Goal: Transaction & Acquisition: Download file/media

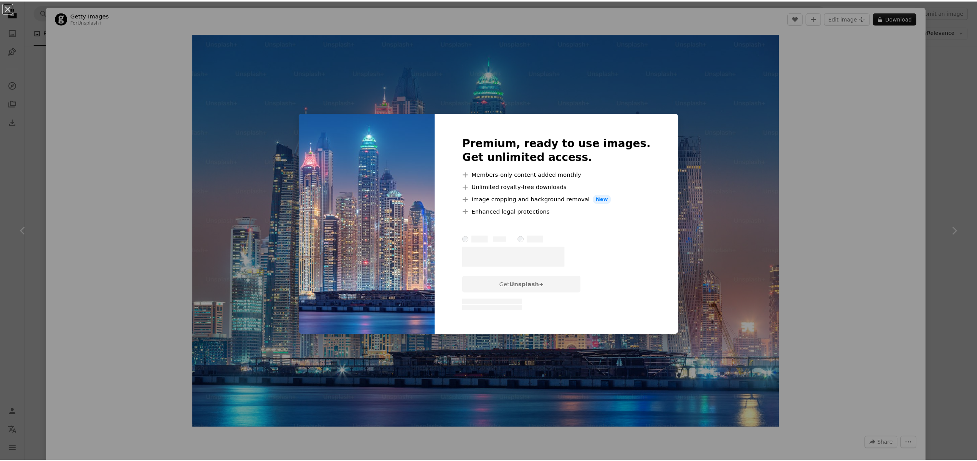
scroll to position [1480, 0]
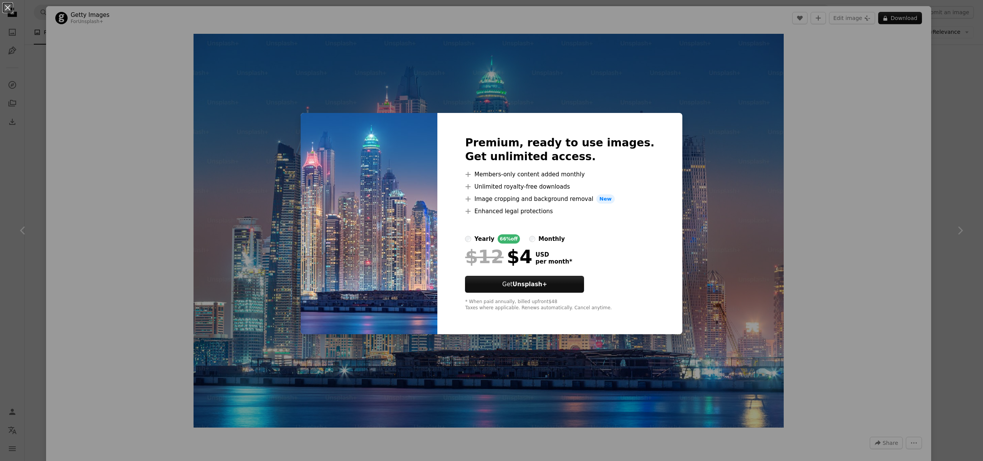
click at [869, 202] on div "An X shape Premium, ready to use images. Get unlimited access. A plus sign Memb…" at bounding box center [491, 230] width 983 height 461
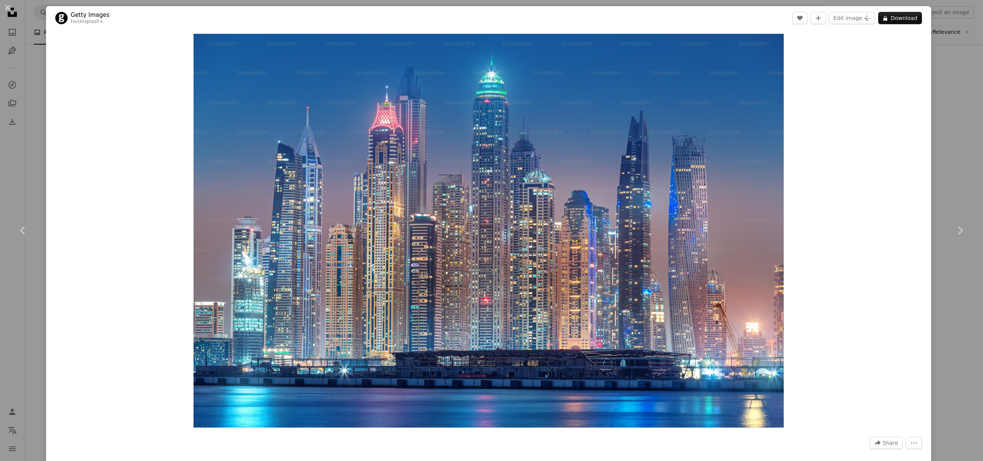
click at [957, 185] on div "An X shape Chevron left Chevron right Getty Images For Unsplash+ A heart A plus…" at bounding box center [491, 230] width 983 height 461
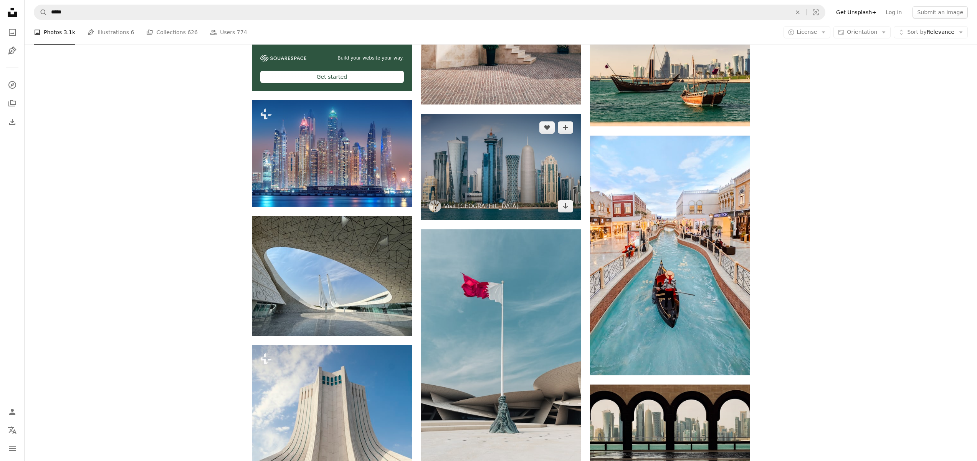
scroll to position [1474, 0]
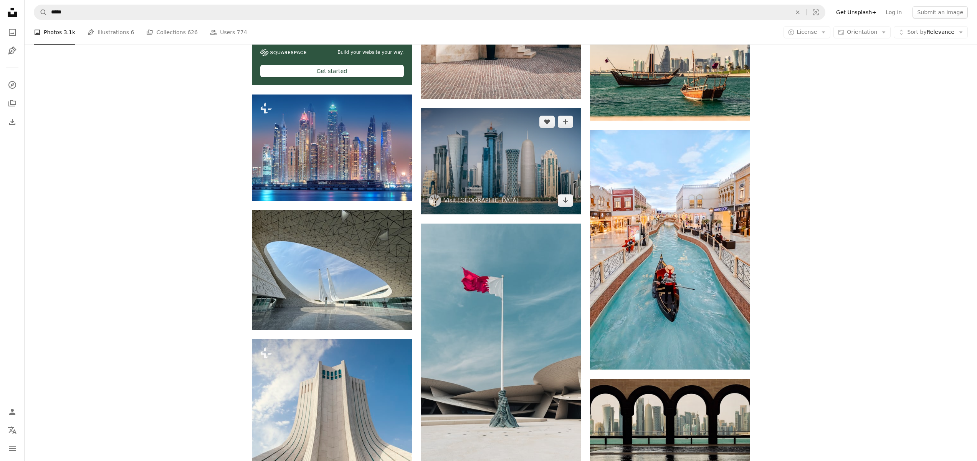
click at [509, 190] on img at bounding box center [501, 161] width 160 height 106
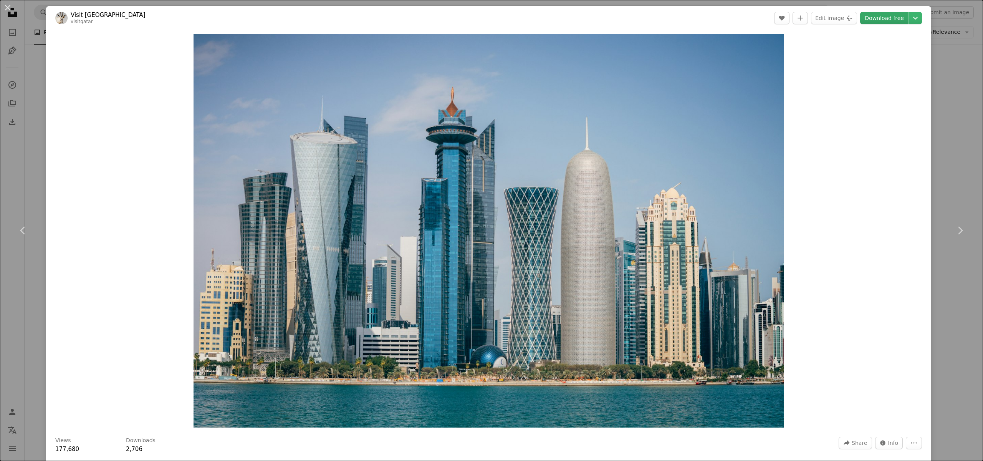
click at [878, 23] on link "Download free" at bounding box center [884, 18] width 48 height 12
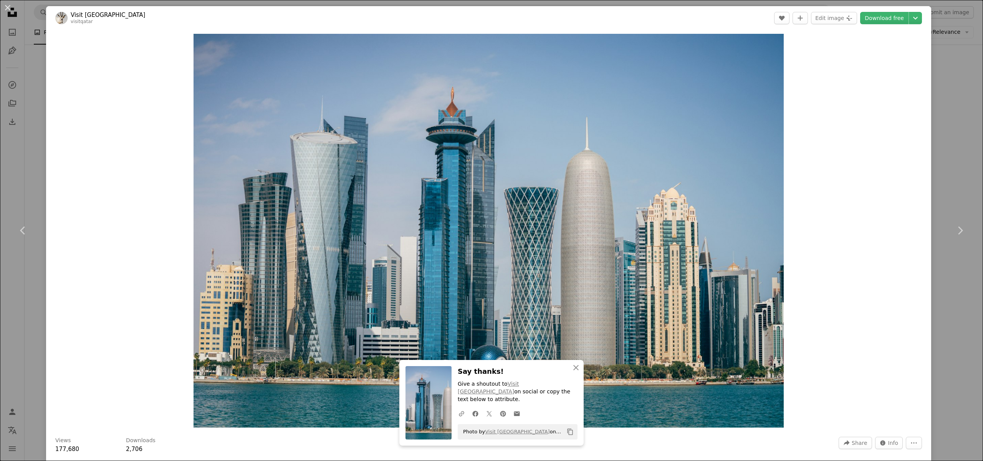
click at [937, 137] on div "An X shape Chevron left Chevron right Visit [GEOGRAPHIC_DATA] visitqatar A hear…" at bounding box center [491, 230] width 983 height 461
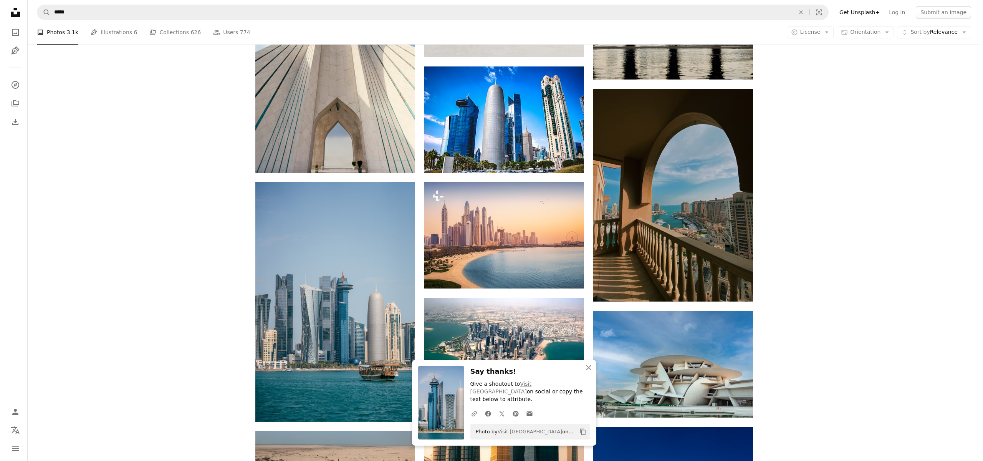
scroll to position [1881, 0]
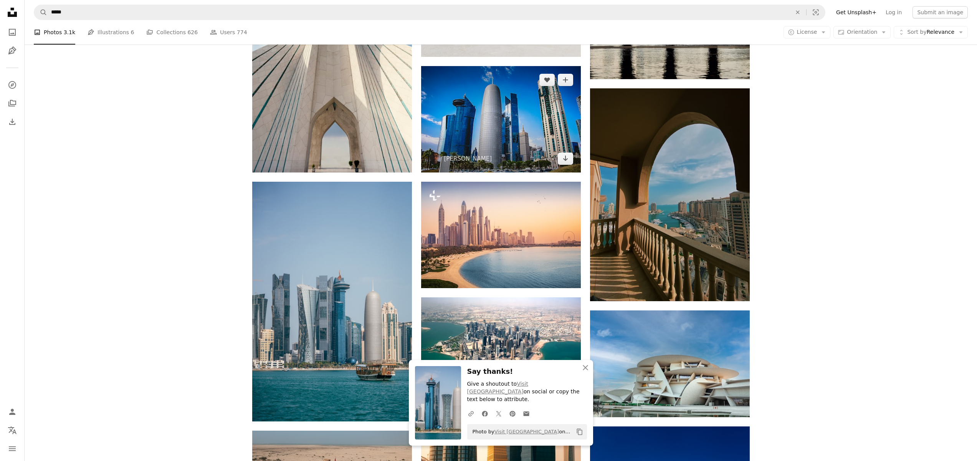
click at [504, 150] on img at bounding box center [501, 119] width 160 height 106
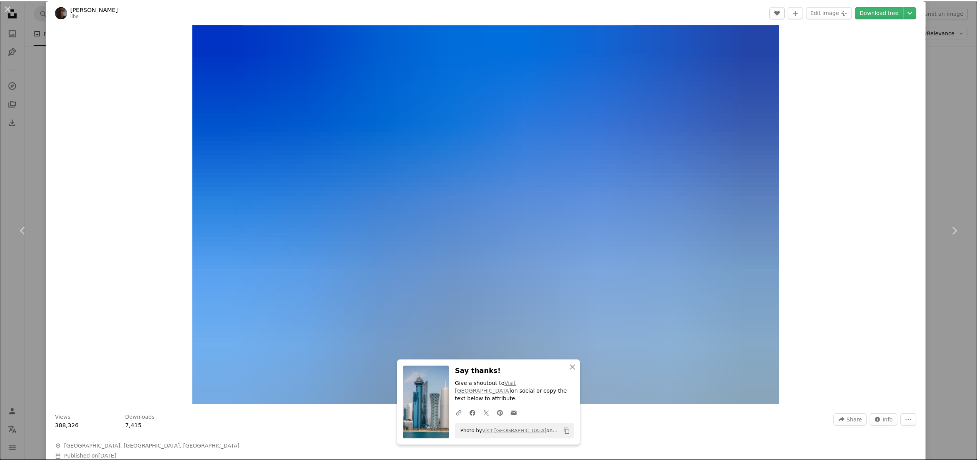
scroll to position [23, 0]
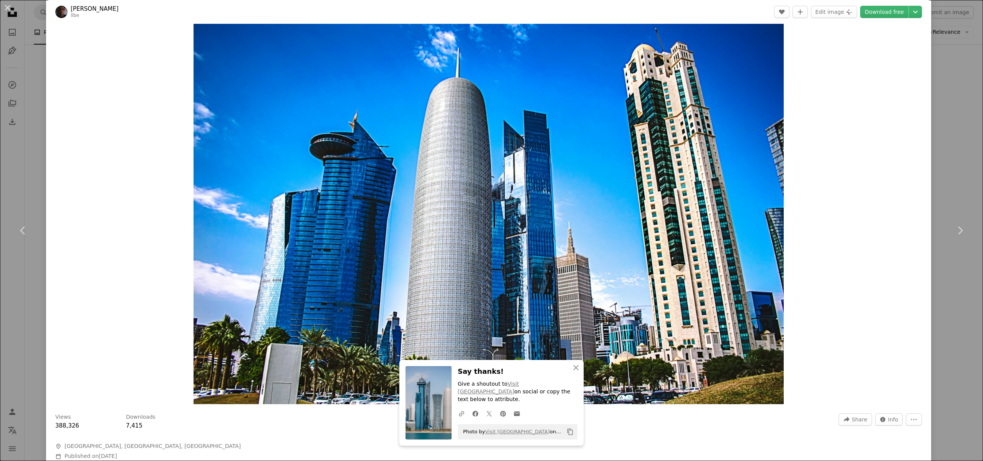
click at [944, 172] on div "An X shape Chevron left Chevron right Lucca Belliboni llbe A heart A plus sign …" at bounding box center [491, 230] width 983 height 461
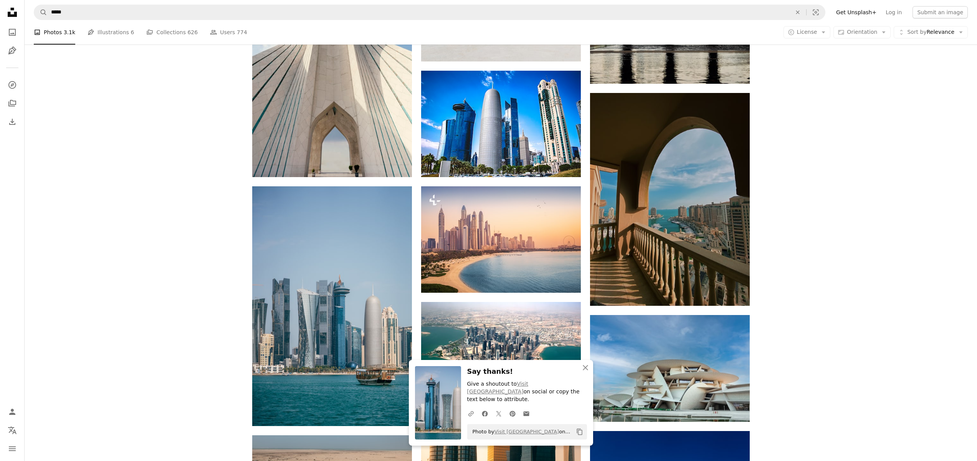
scroll to position [1876, 0]
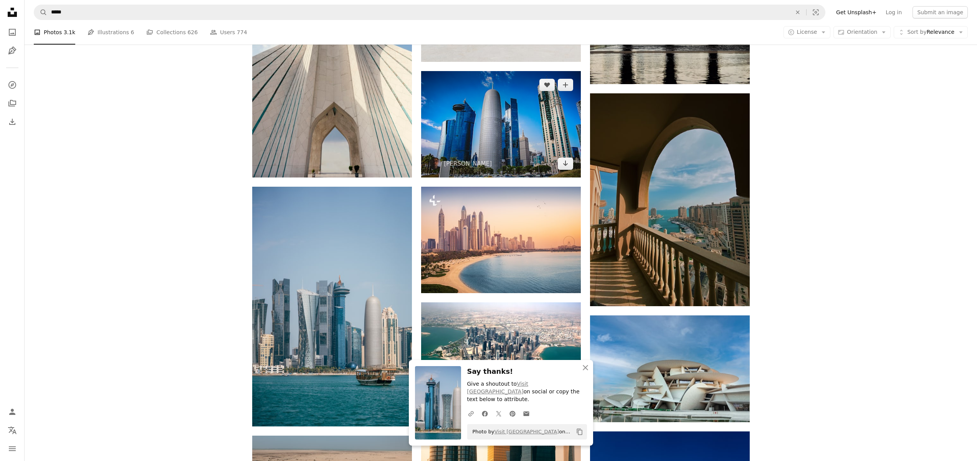
click at [543, 141] on img at bounding box center [501, 124] width 160 height 106
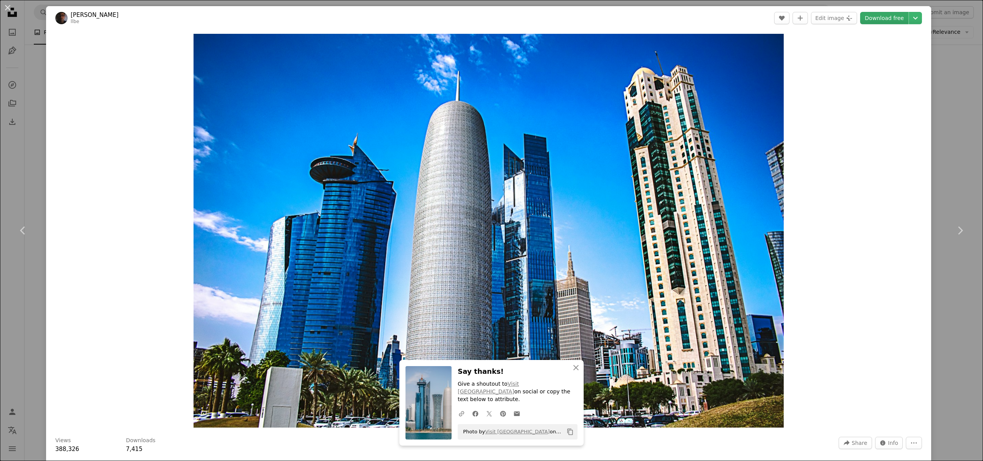
click at [892, 21] on link "Download free" at bounding box center [884, 18] width 48 height 12
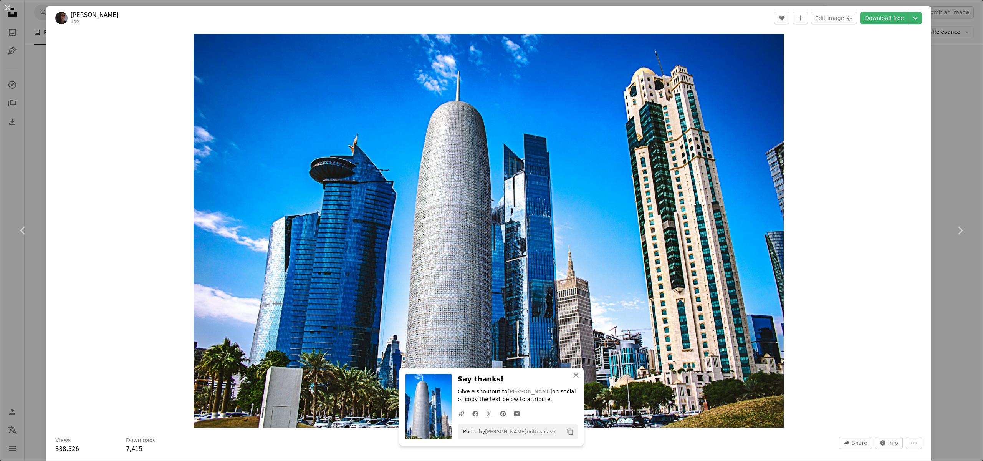
click at [939, 175] on div "An X shape Chevron left Chevron right Lucca Belliboni llbe A heart A plus sign …" at bounding box center [491, 230] width 983 height 461
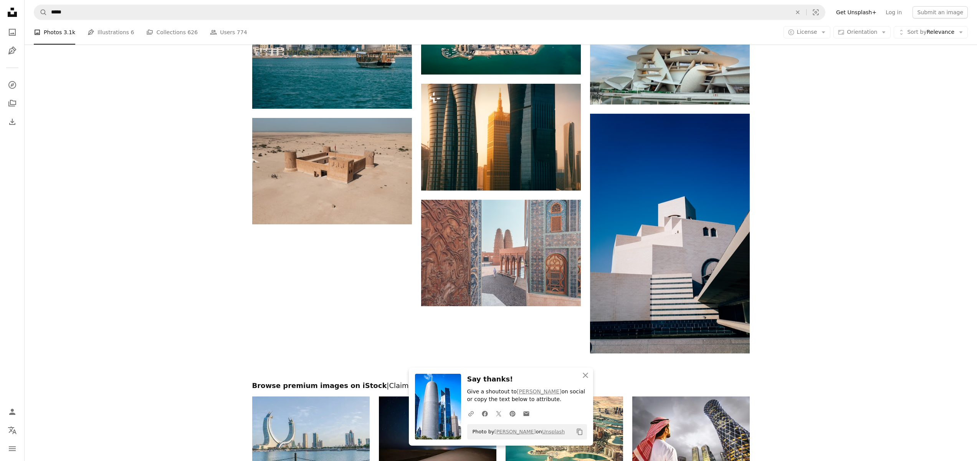
scroll to position [2193, 0]
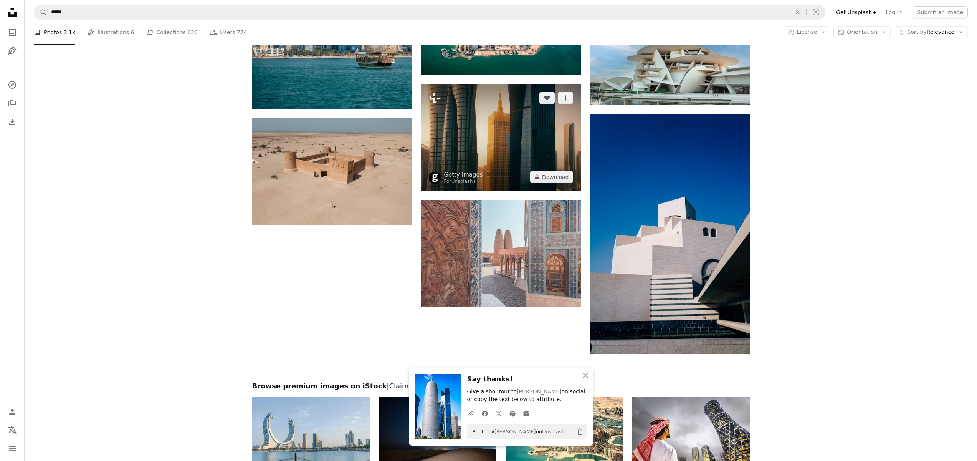
click at [519, 136] on img at bounding box center [501, 137] width 160 height 106
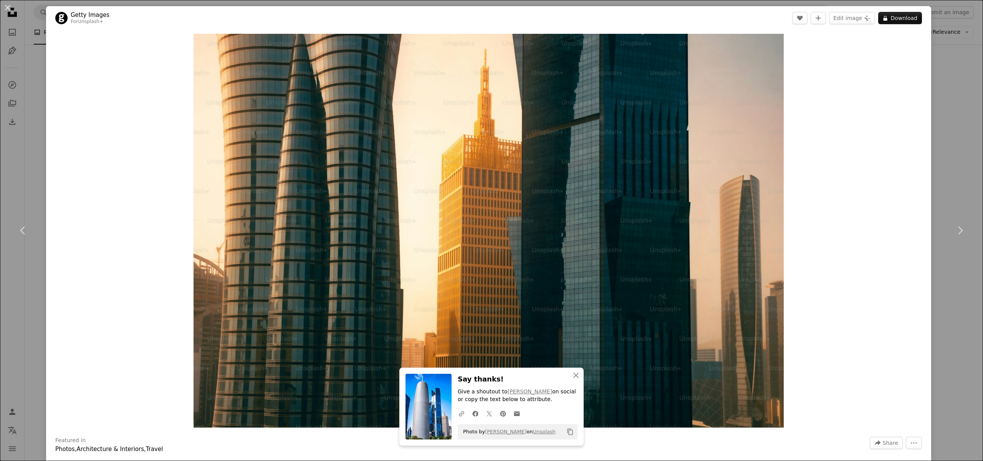
click at [945, 153] on div "An X shape Chevron left Chevron right Getty Images For Unsplash+ A heart A plus…" at bounding box center [491, 230] width 983 height 461
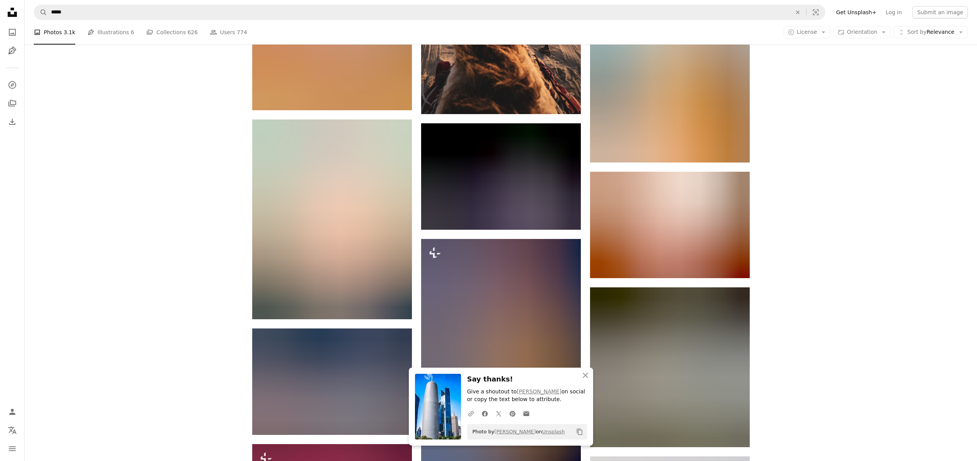
scroll to position [2815, 0]
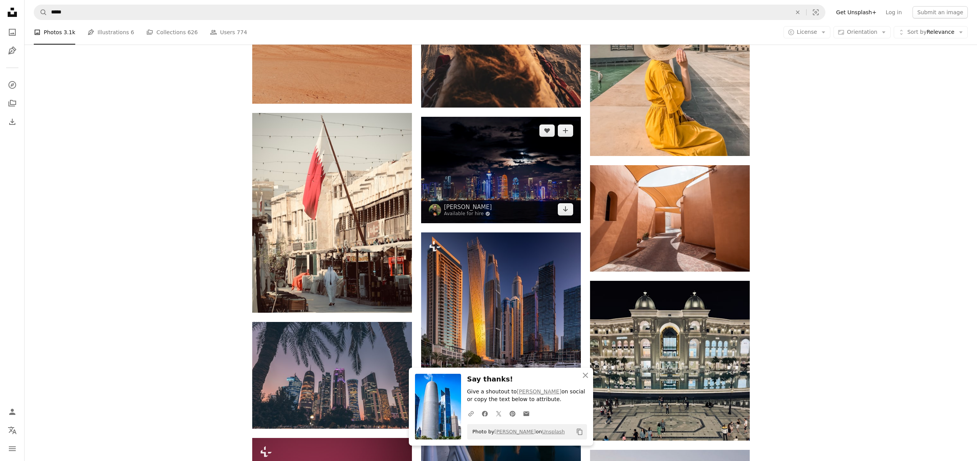
click at [515, 164] on img at bounding box center [501, 170] width 160 height 106
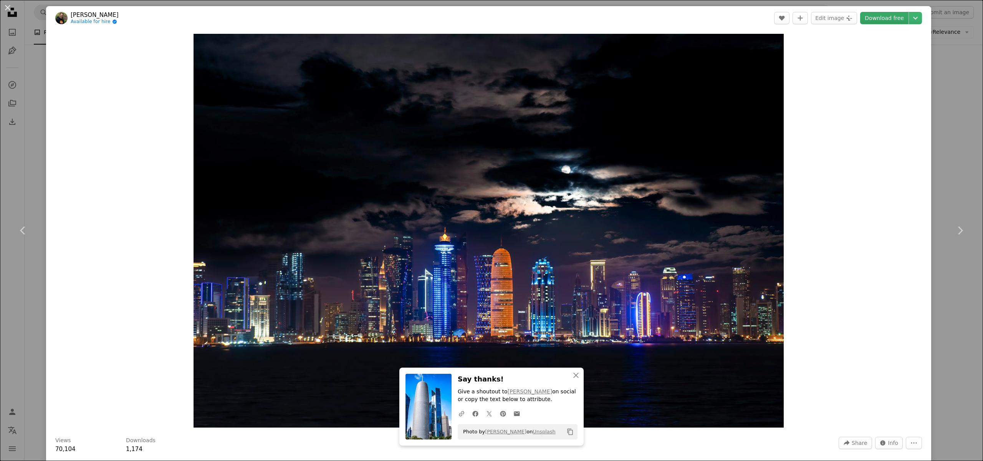
click at [885, 21] on link "Download free" at bounding box center [884, 18] width 48 height 12
click at [953, 247] on link "Chevron right" at bounding box center [960, 230] width 46 height 74
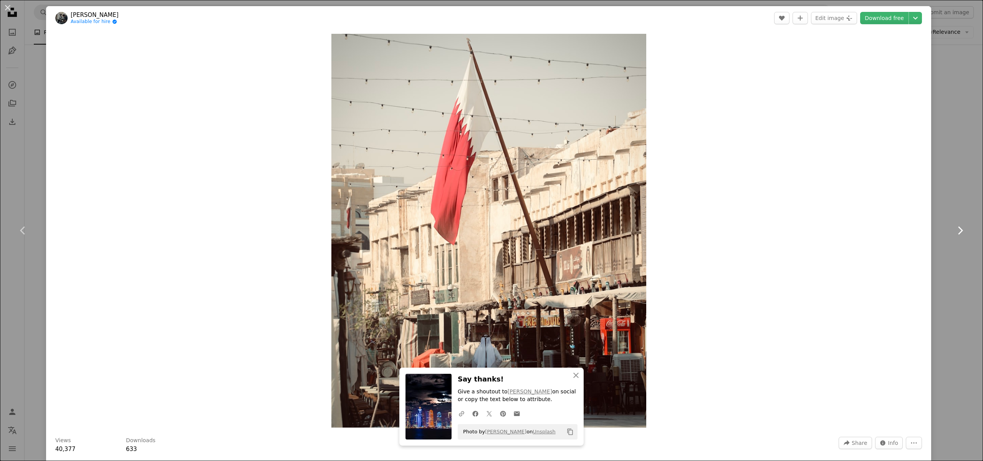
click at [954, 234] on icon "Chevron right" at bounding box center [960, 230] width 12 height 12
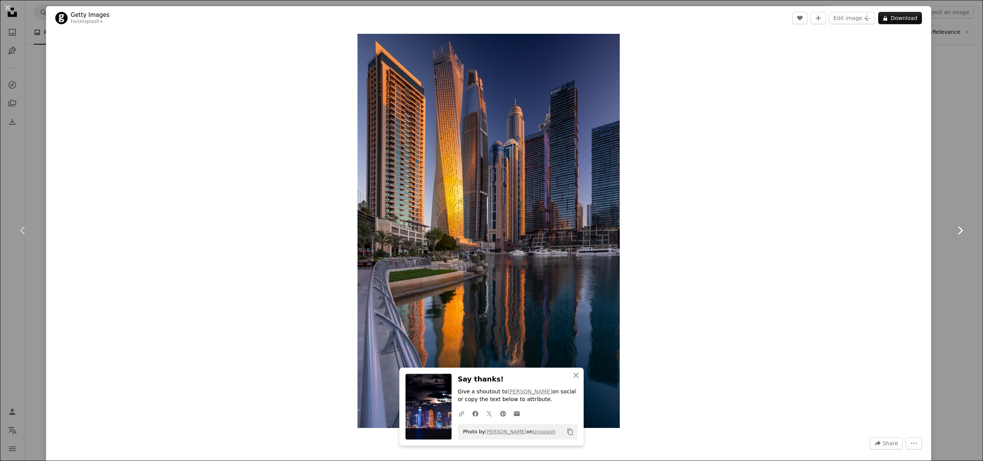
click at [954, 230] on icon "Chevron right" at bounding box center [960, 230] width 12 height 12
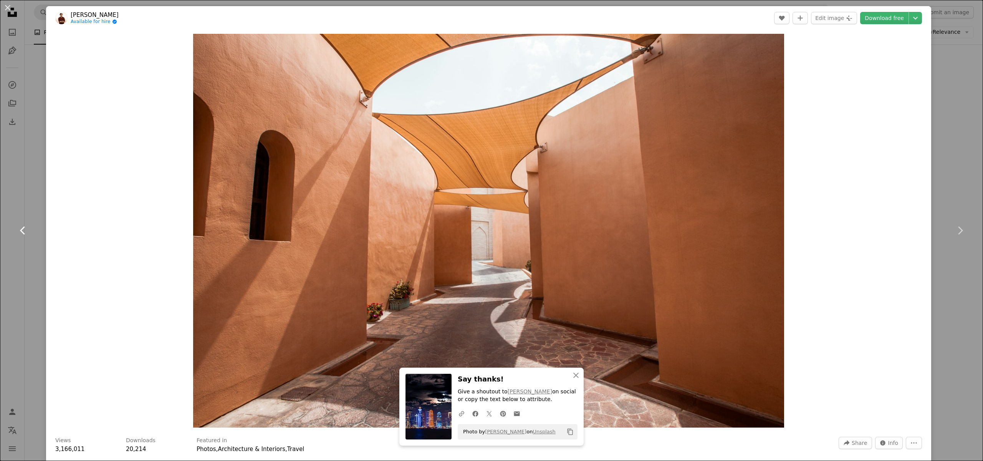
click at [21, 230] on icon at bounding box center [22, 230] width 5 height 8
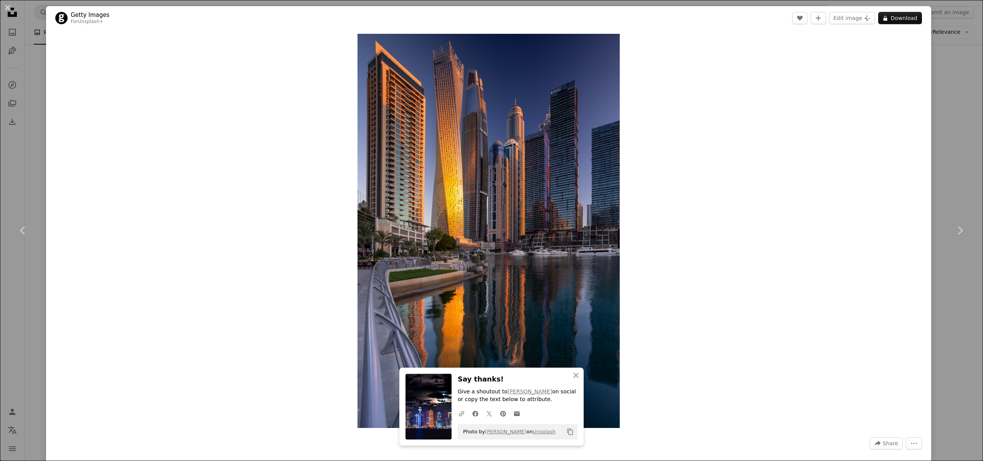
click at [950, 144] on div "An X shape Chevron left Chevron right Getty Images For Unsplash+ A heart A plus…" at bounding box center [491, 230] width 983 height 461
